Goal: Check status: Check status

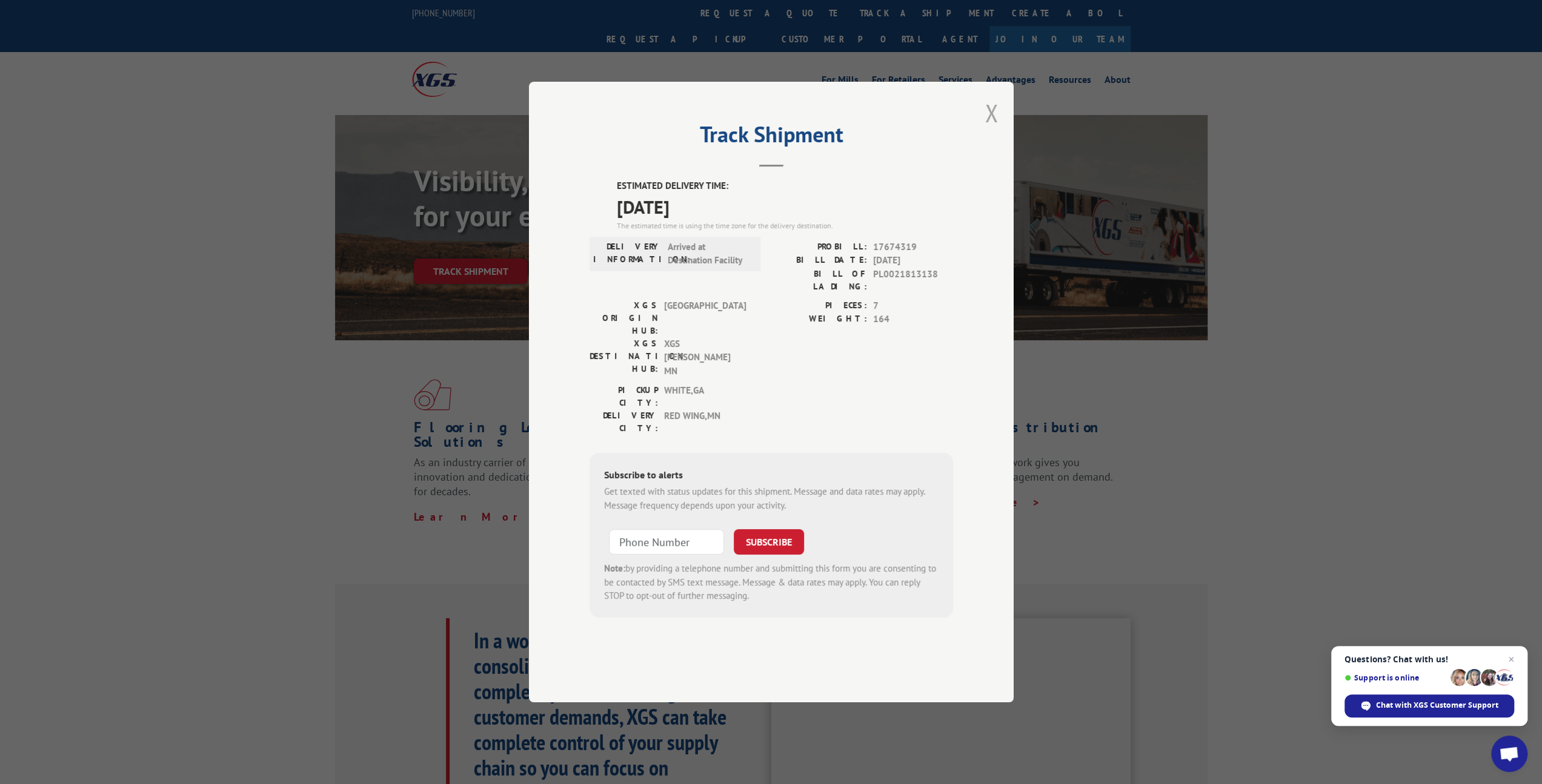
click at [993, 129] on button "Close modal" at bounding box center [992, 113] width 13 height 32
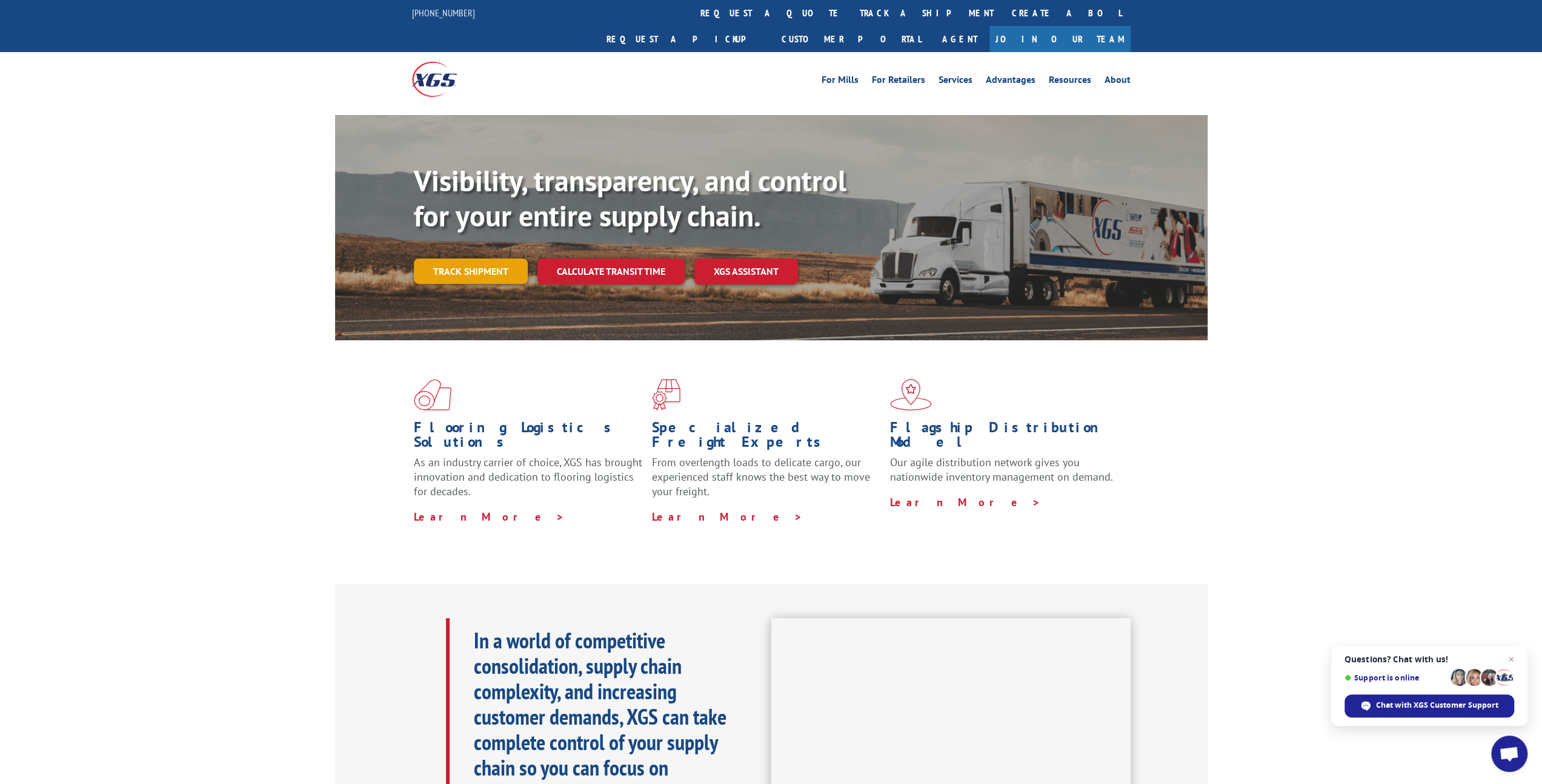
click at [476, 259] on link "Track shipment" at bounding box center [470, 271] width 114 height 25
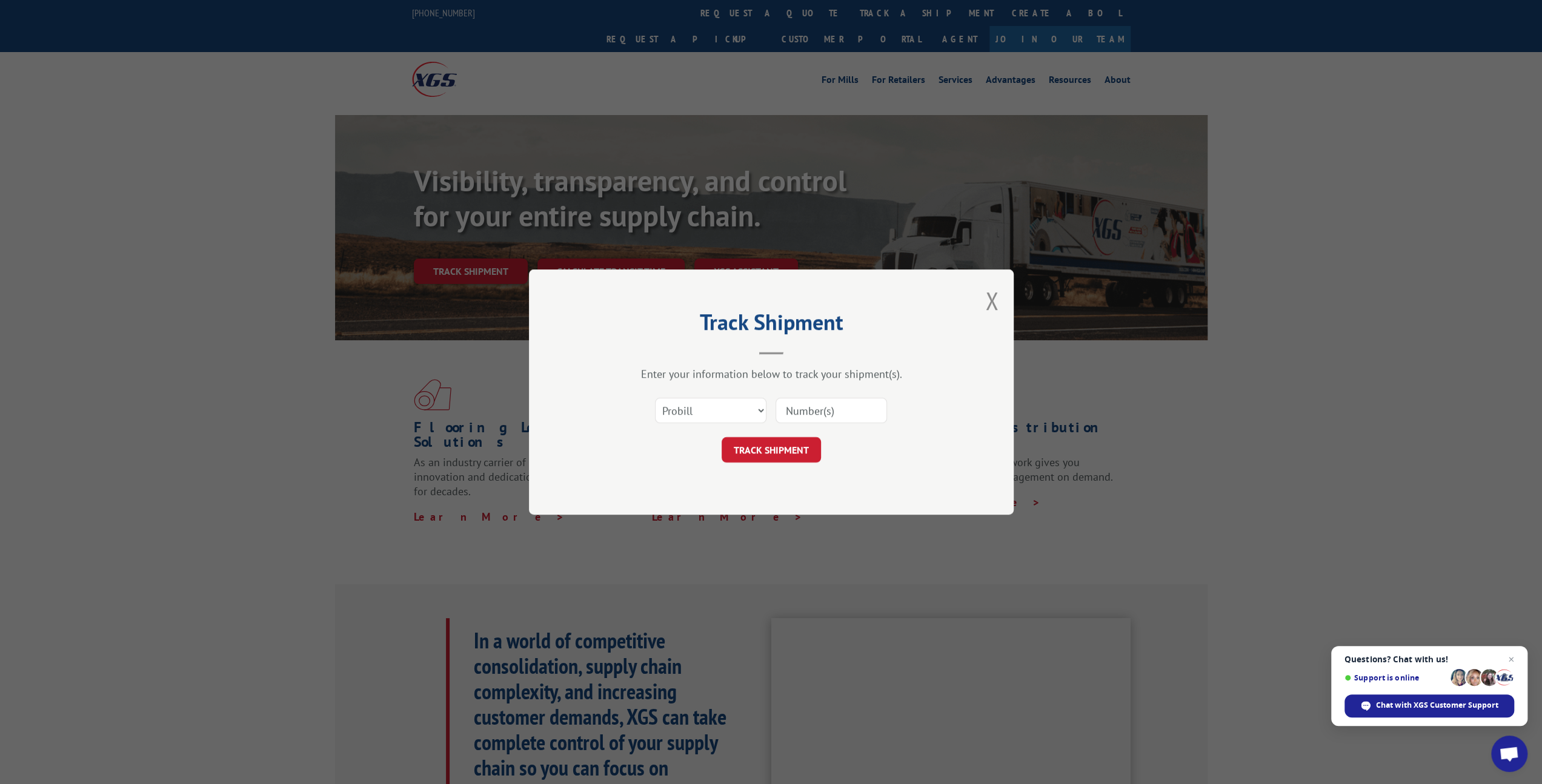
click at [821, 416] on input at bounding box center [832, 410] width 112 height 25
type input "17674319"
click at [777, 450] on button "TRACK SHIPMENT" at bounding box center [771, 450] width 99 height 25
